Goal: Task Accomplishment & Management: Manage account settings

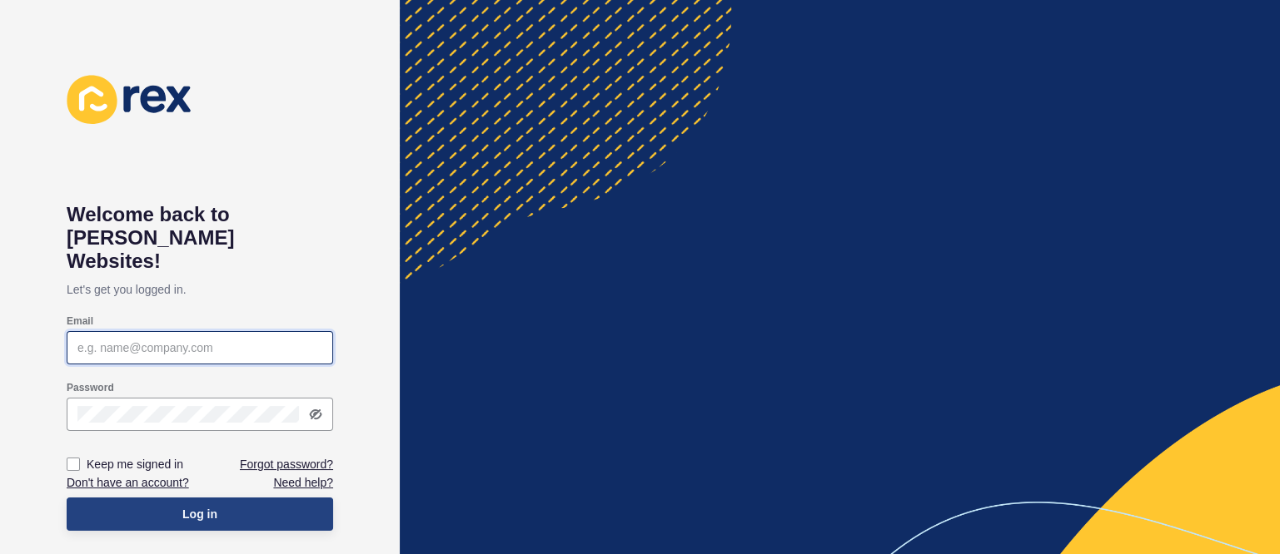
type input "[EMAIL_ADDRESS][DOMAIN_NAME]"
click at [194, 506] on span "Log in" at bounding box center [199, 514] width 35 height 17
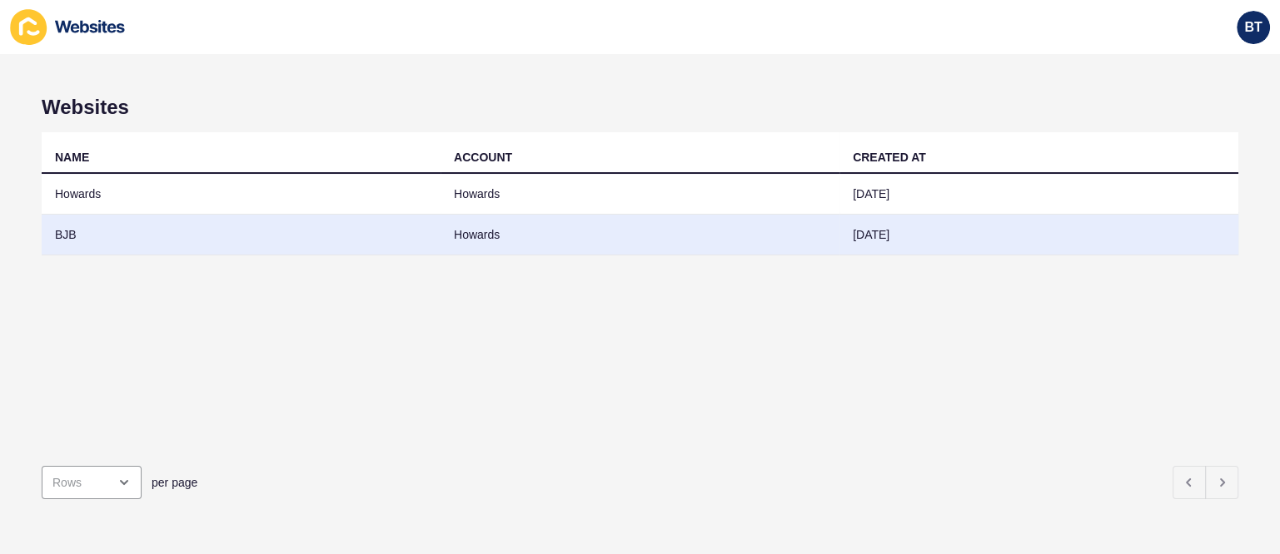
click at [238, 236] on td "BJB" at bounding box center [241, 235] width 399 height 41
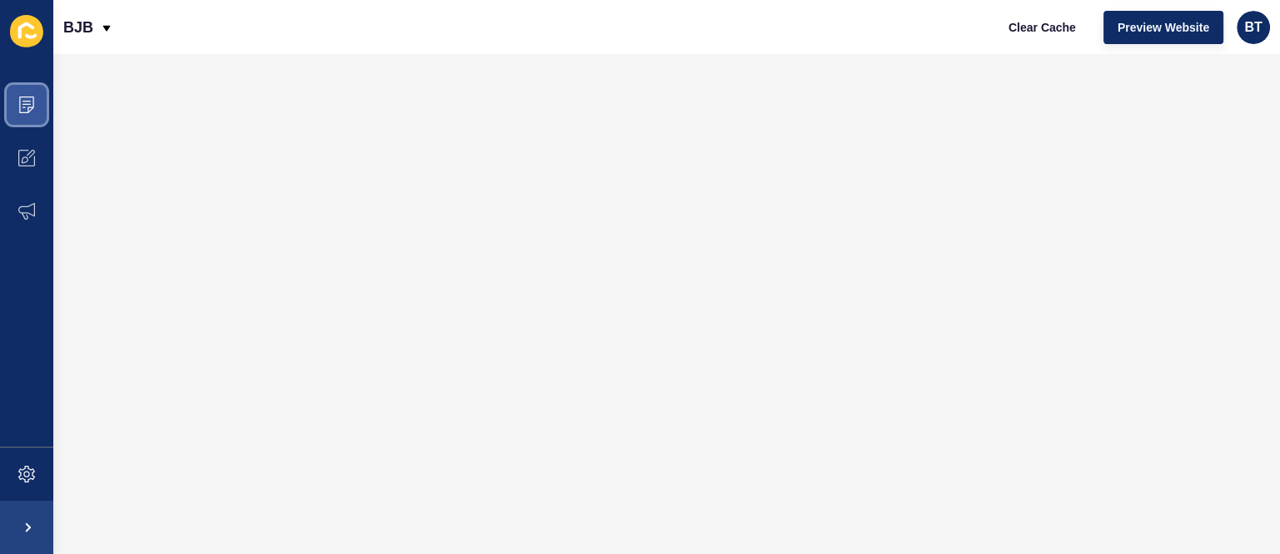
click at [29, 95] on span at bounding box center [26, 104] width 53 height 53
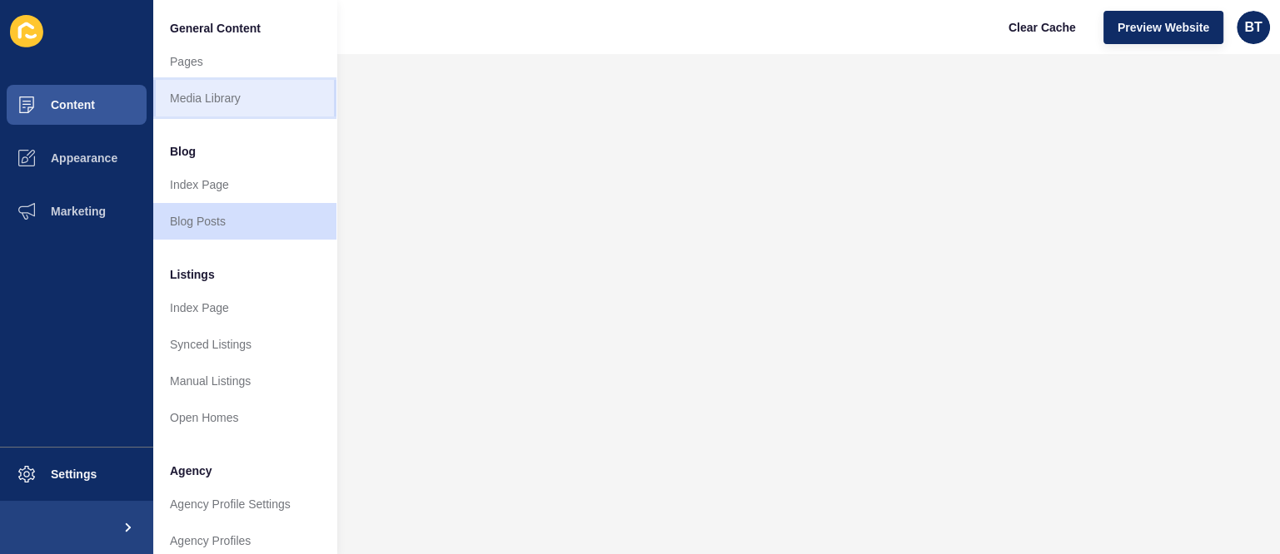
click at [225, 100] on link "Media Library" at bounding box center [244, 98] width 183 height 37
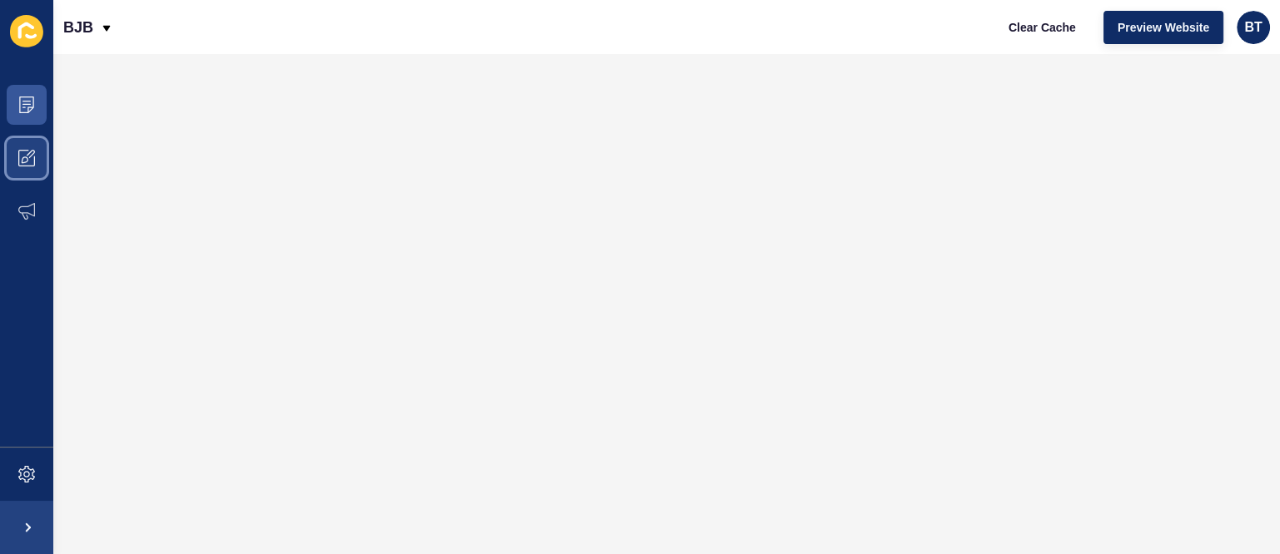
click at [19, 152] on icon at bounding box center [26, 158] width 17 height 17
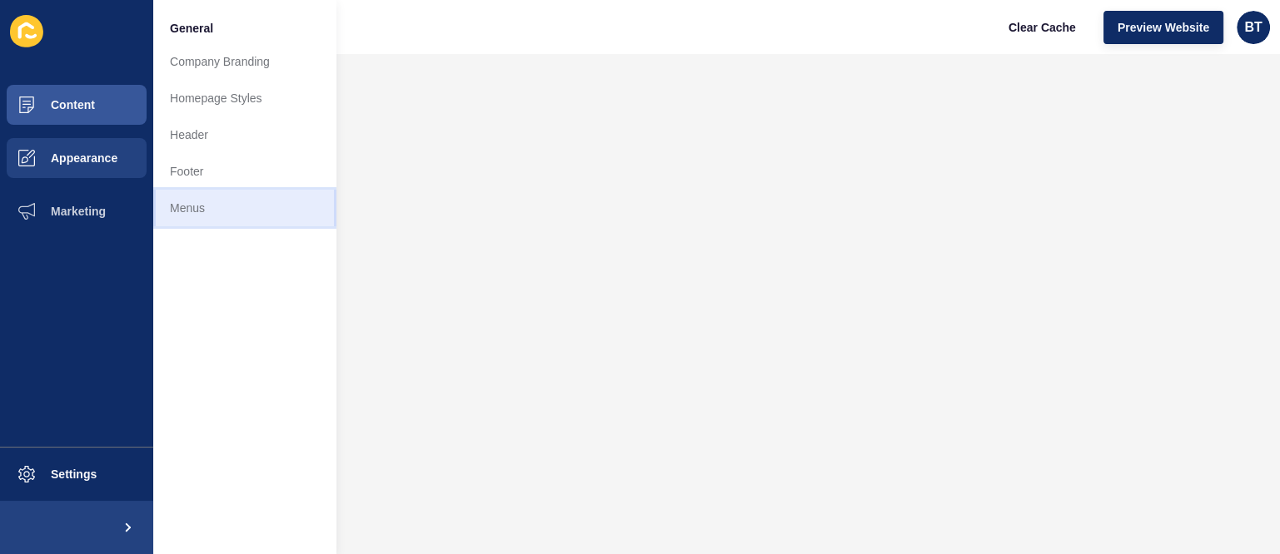
click at [252, 199] on link "Menus" at bounding box center [244, 208] width 183 height 37
